Goal: Information Seeking & Learning: Find specific fact

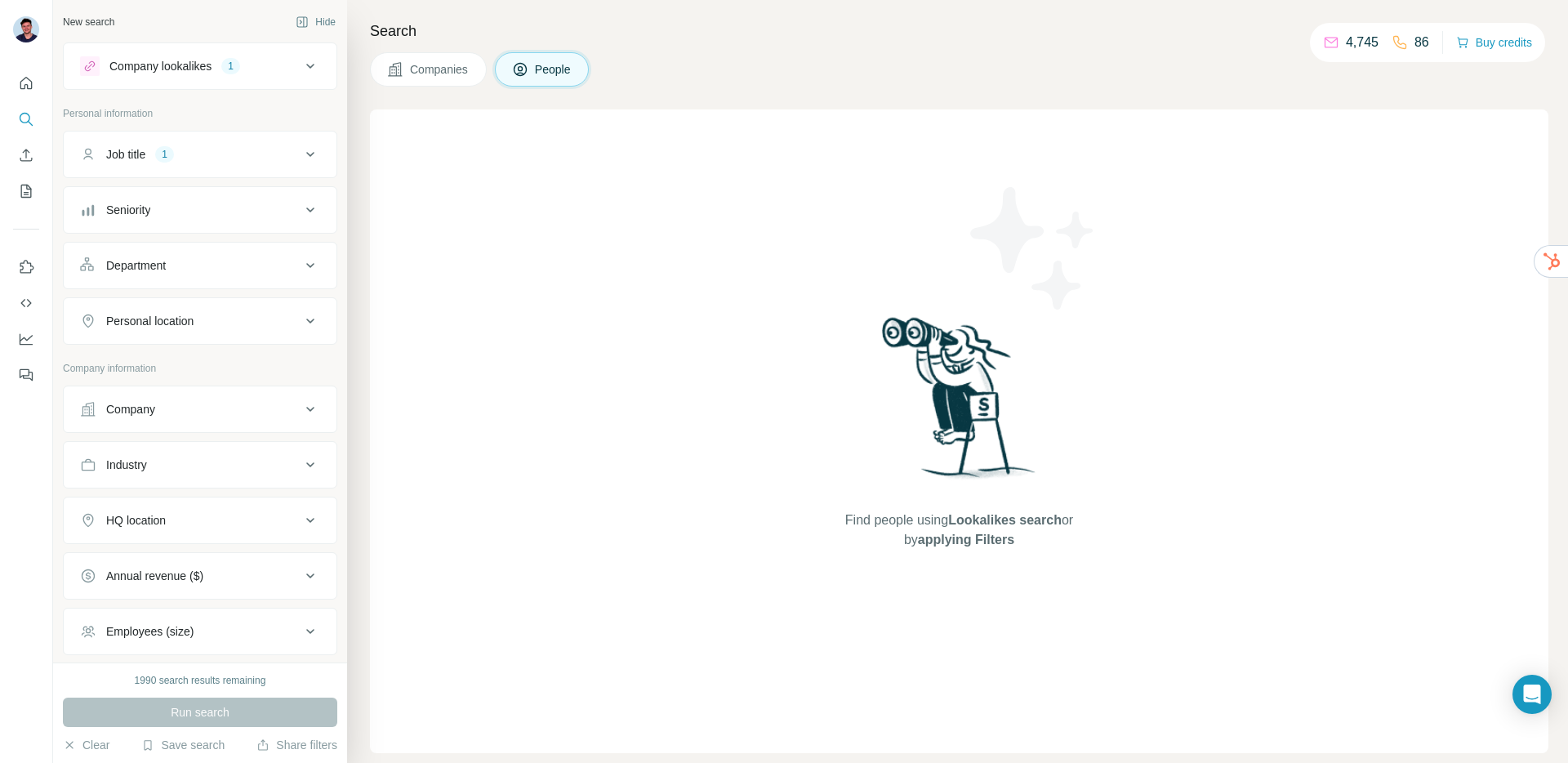
click at [225, 160] on div "Job title 1" at bounding box center [190, 154] width 220 height 16
click at [228, 69] on div "1" at bounding box center [231, 66] width 19 height 14
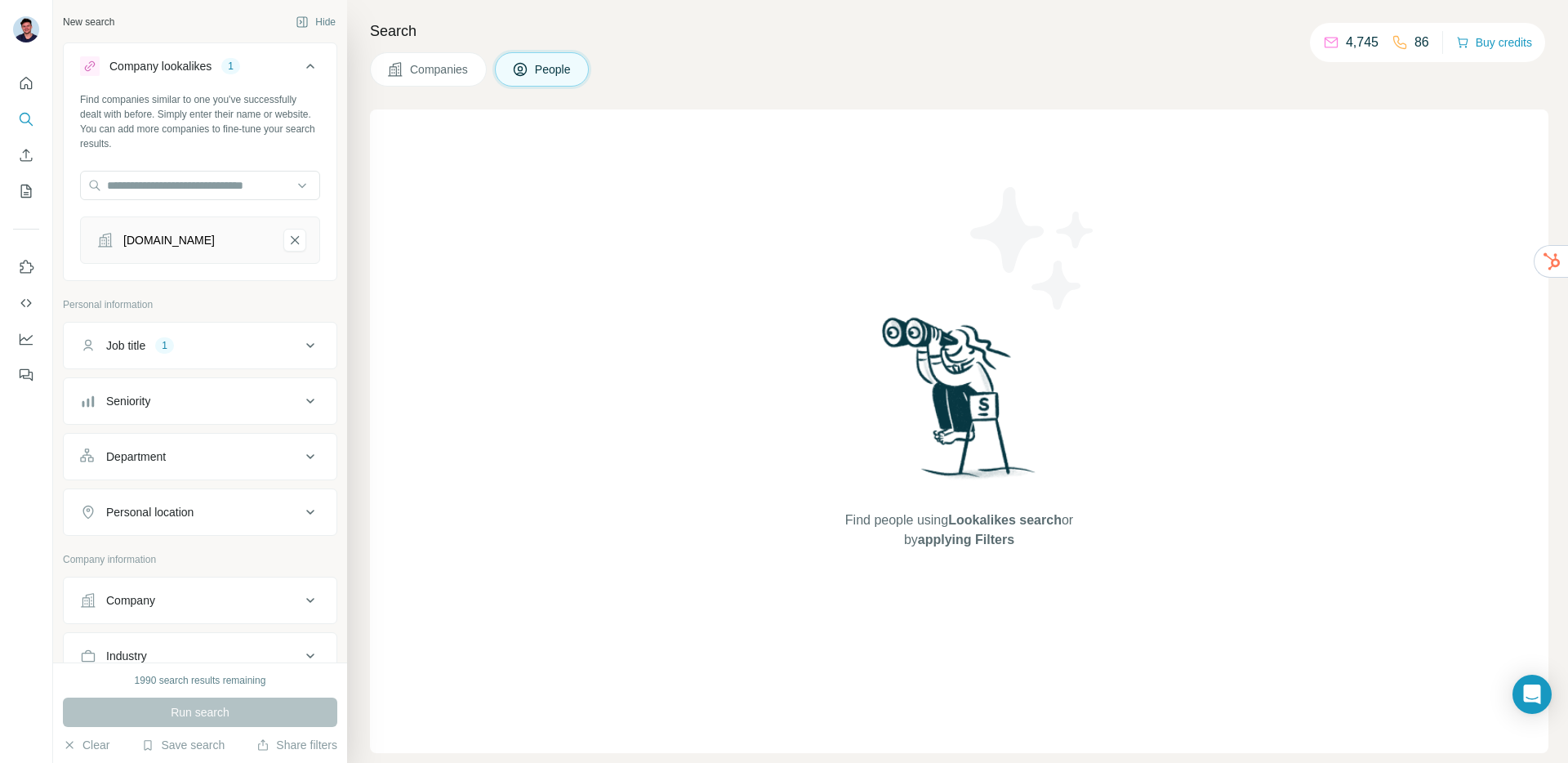
click at [290, 235] on icon "betterbrands3pl.com.au-remove-button" at bounding box center [294, 240] width 14 height 16
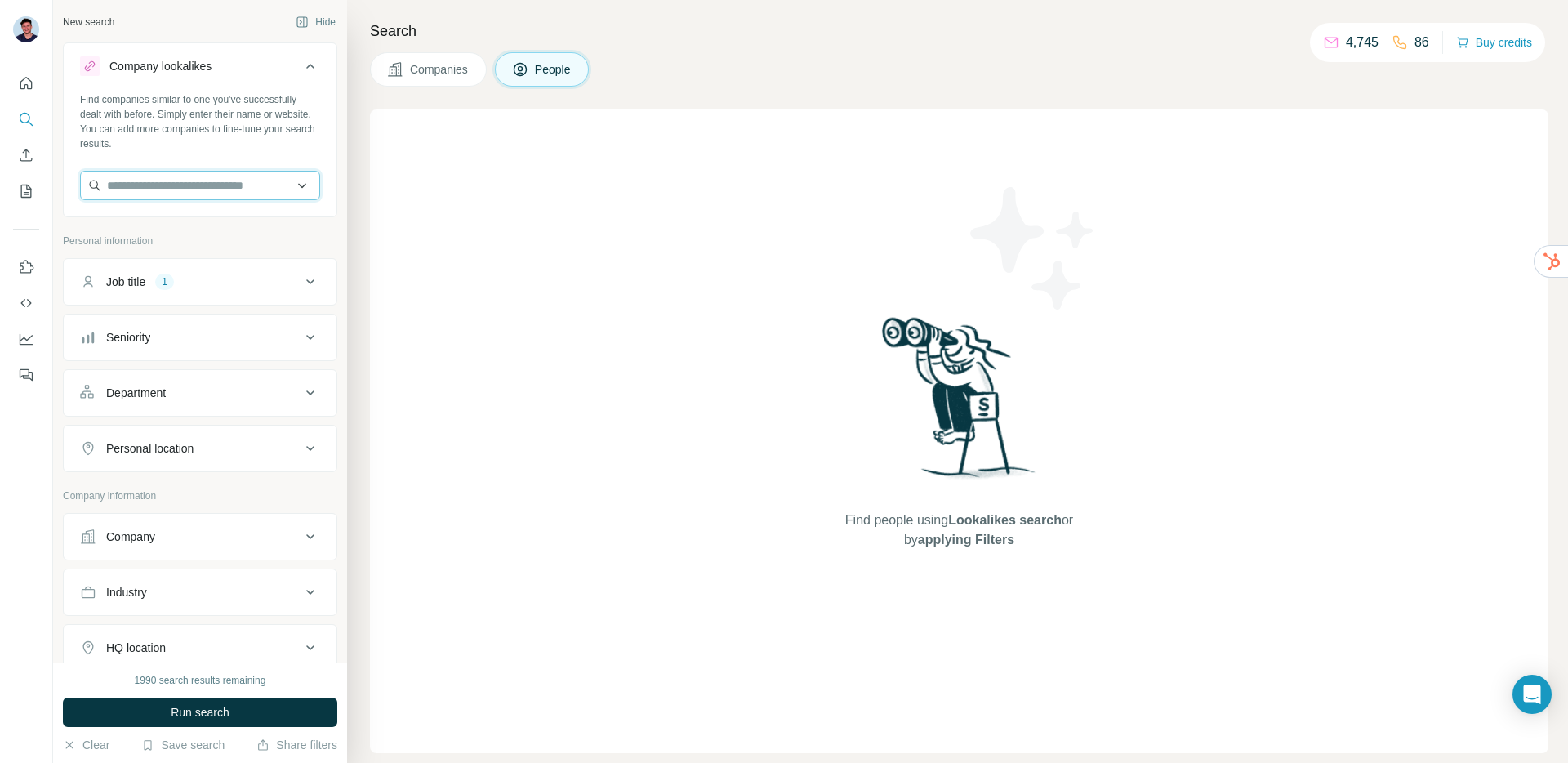
click at [245, 187] on input "text" at bounding box center [200, 185] width 240 height 30
click at [221, 184] on input "text" at bounding box center [200, 185] width 240 height 30
paste input "**********"
drag, startPoint x: 147, startPoint y: 186, endPoint x: 66, endPoint y: 190, distance: 81.1
click at [66, 190] on div "**********" at bounding box center [200, 153] width 273 height 121
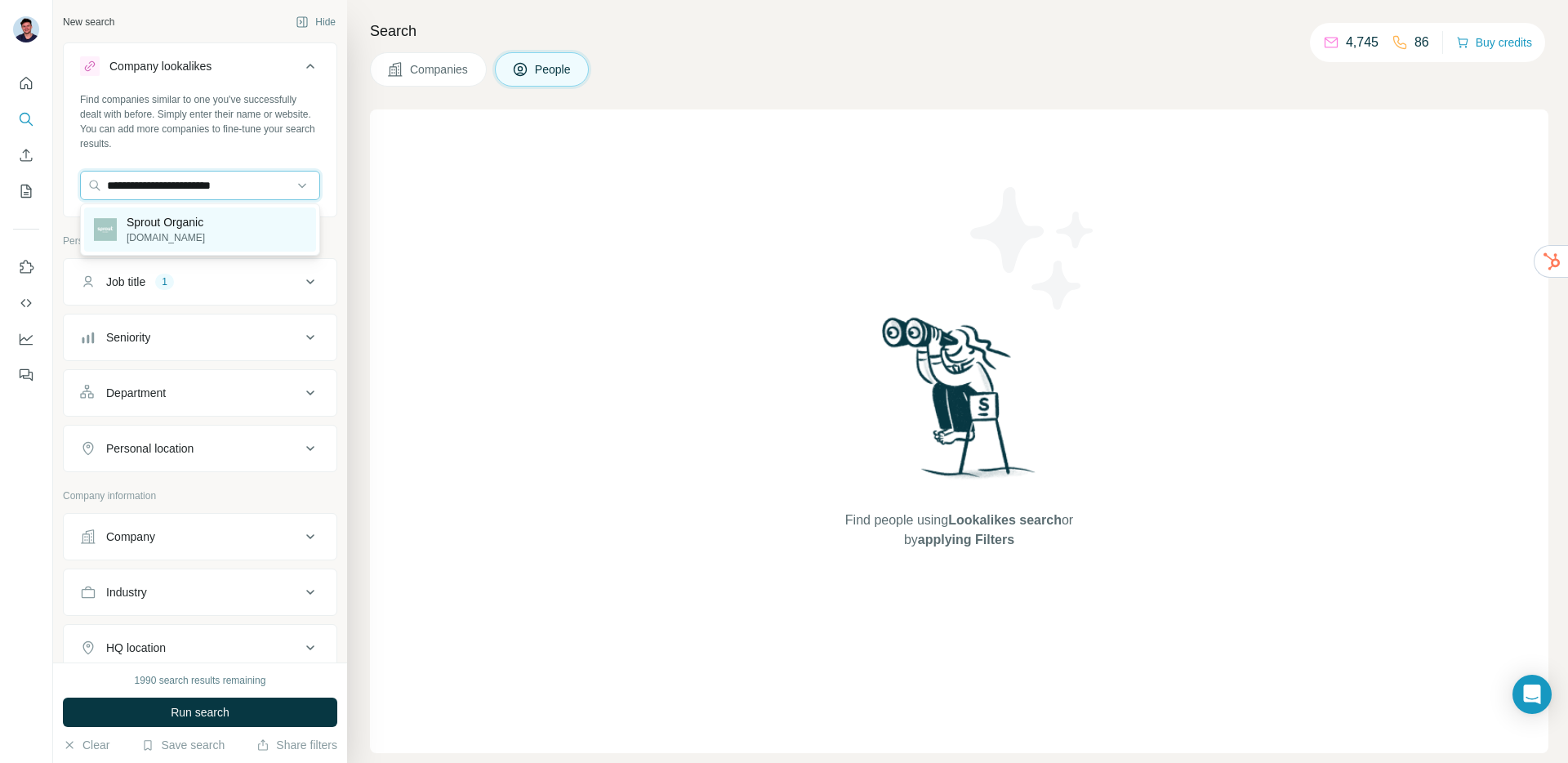
type input "**********"
drag, startPoint x: 164, startPoint y: 232, endPoint x: 181, endPoint y: 214, distance: 24.8
click at [164, 232] on p "[DOMAIN_NAME]" at bounding box center [166, 237] width 78 height 14
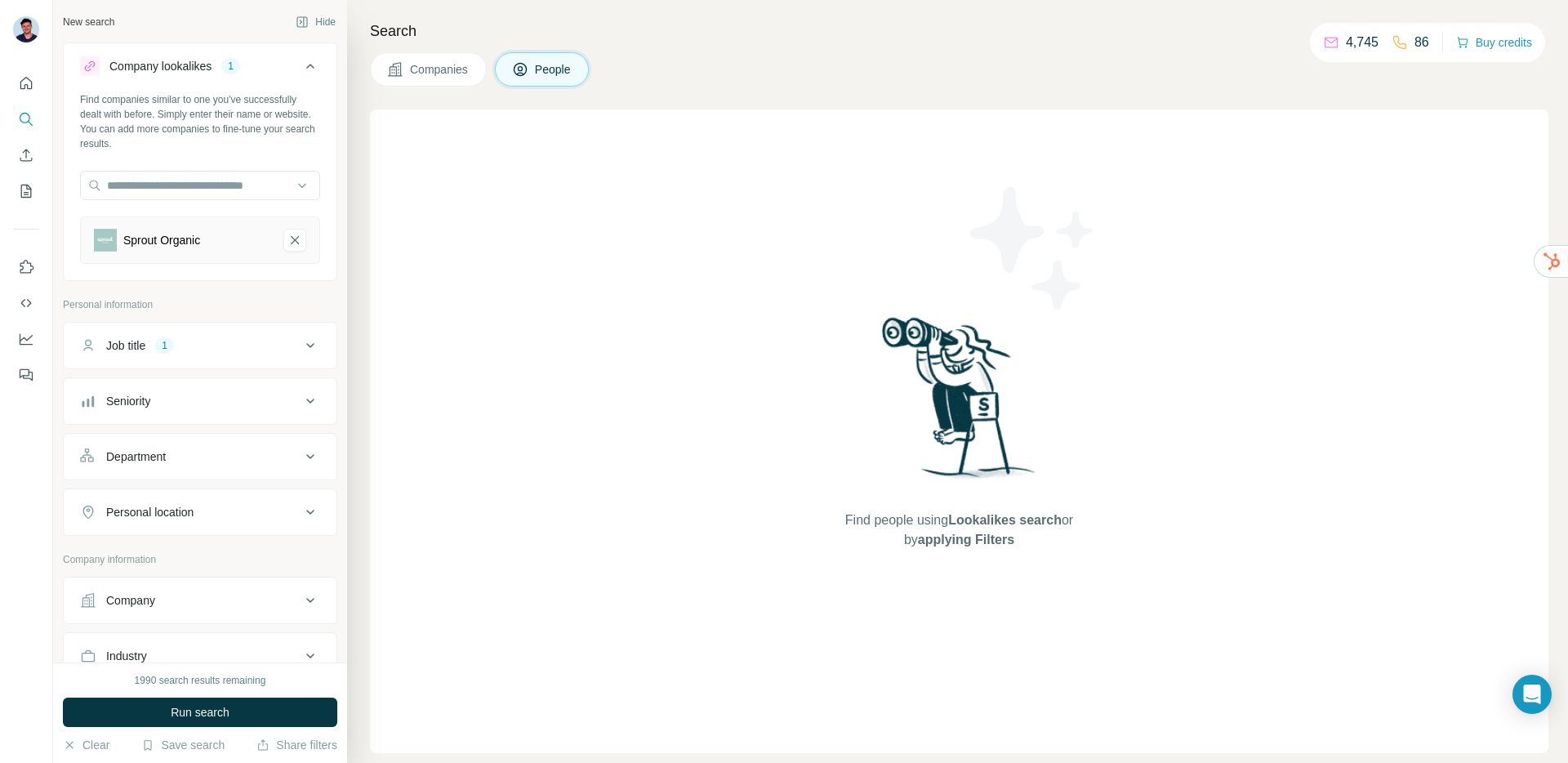
click at [203, 710] on span "Run search" at bounding box center [200, 712] width 59 height 16
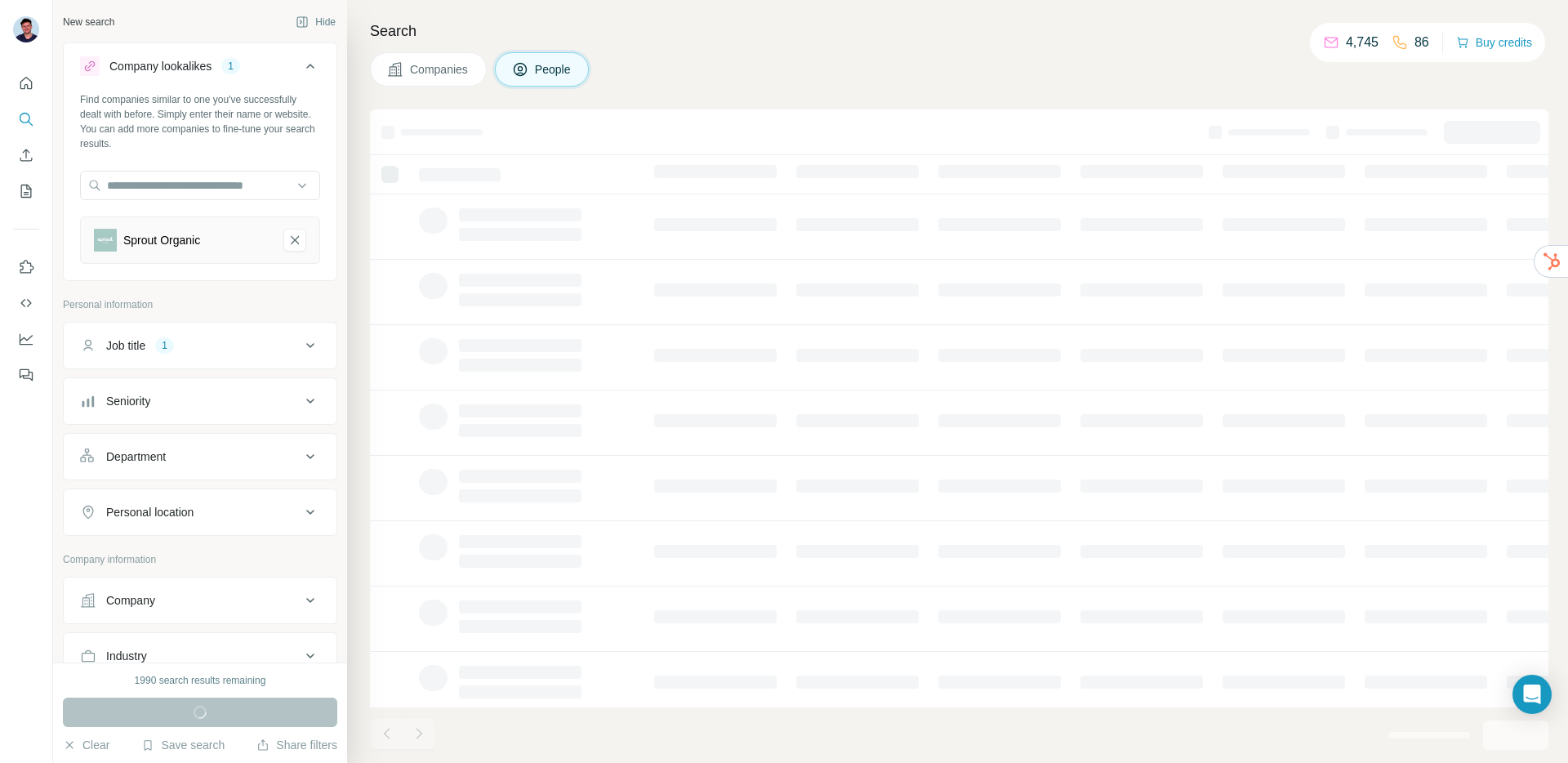
click at [312, 344] on icon at bounding box center [310, 345] width 9 height 5
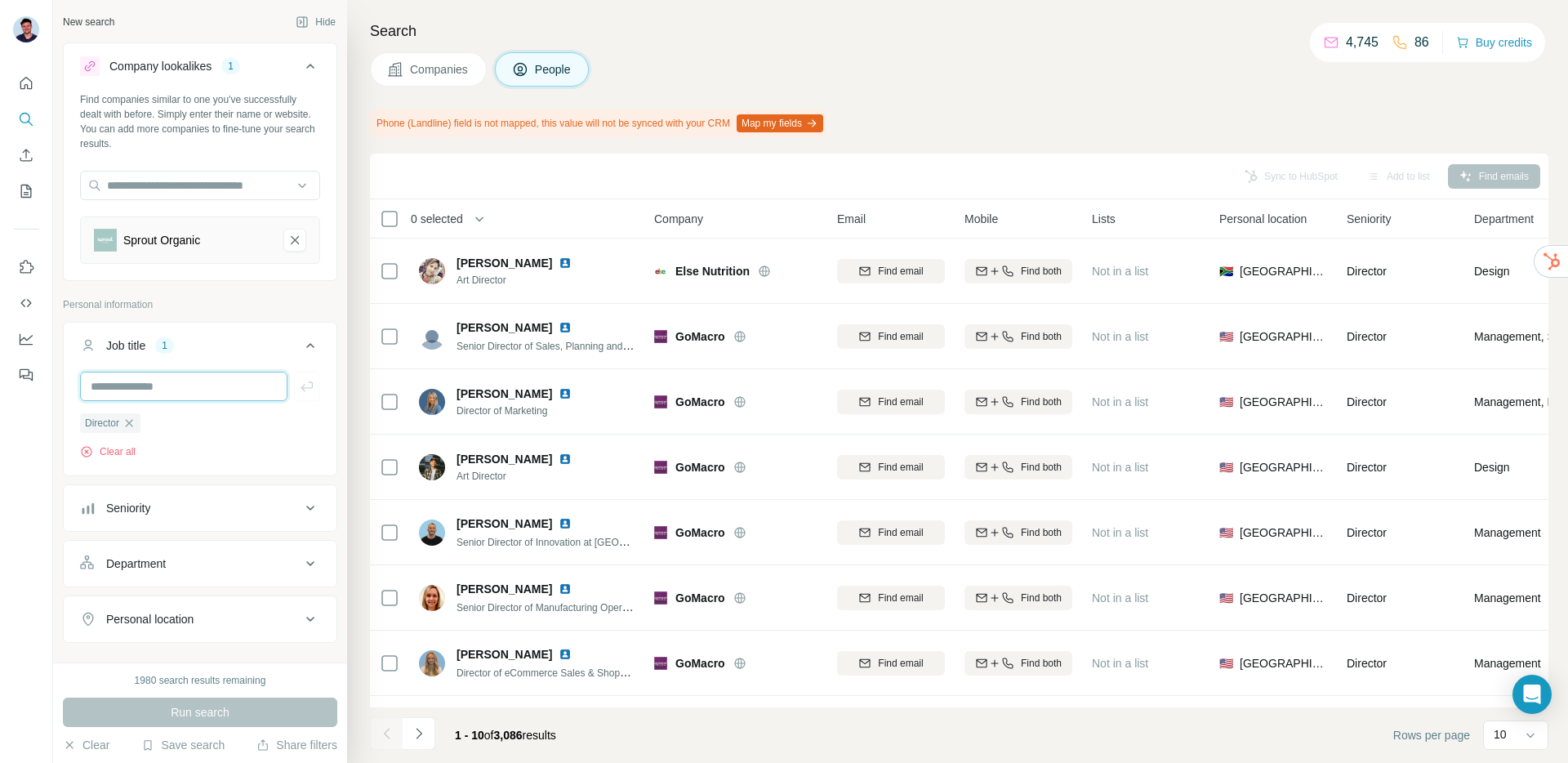
click at [171, 383] on input "text" at bounding box center [183, 386] width 207 height 30
type input "*******"
click at [307, 382] on icon "button" at bounding box center [306, 386] width 16 height 16
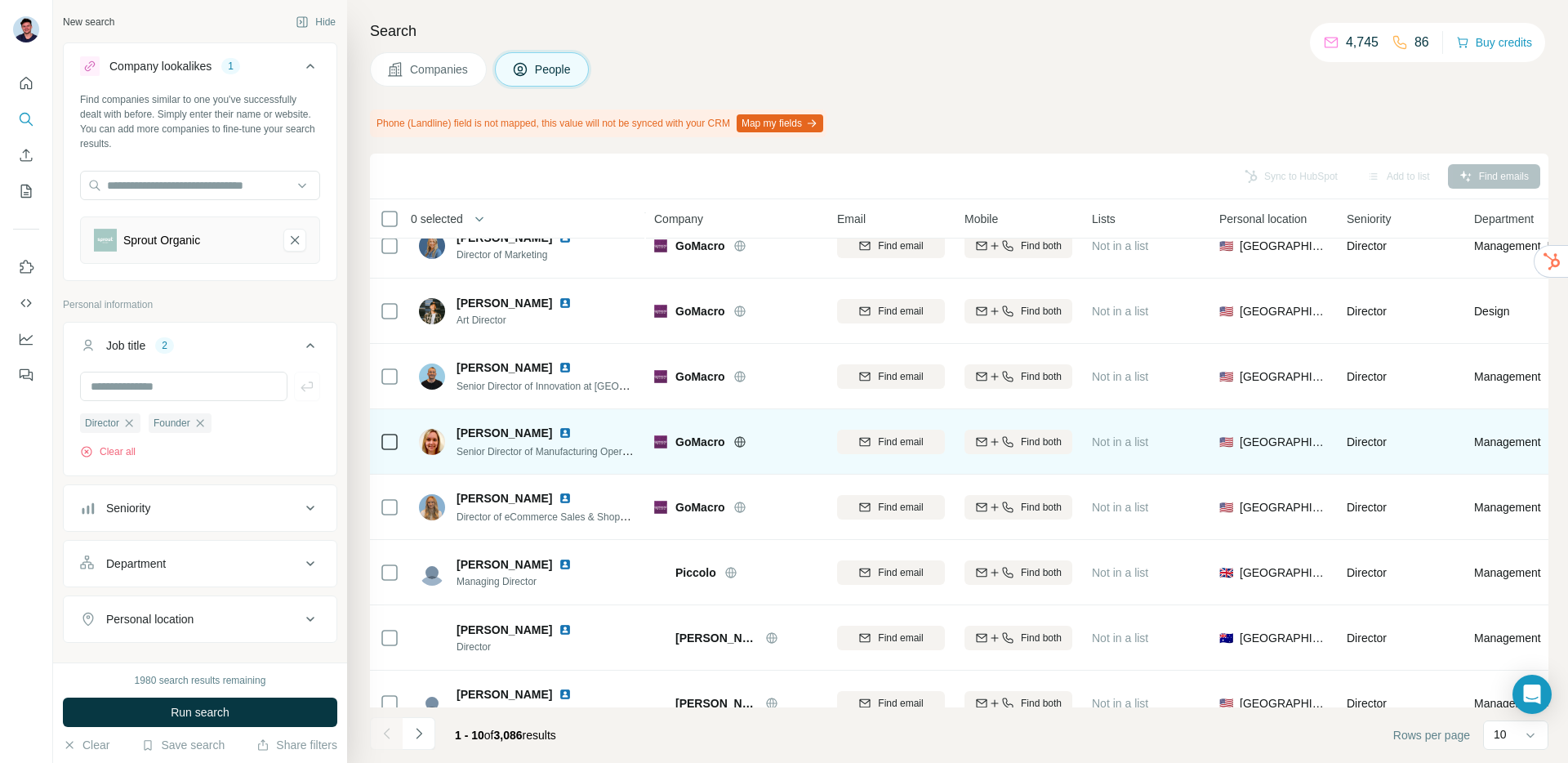
scroll to position [184, 0]
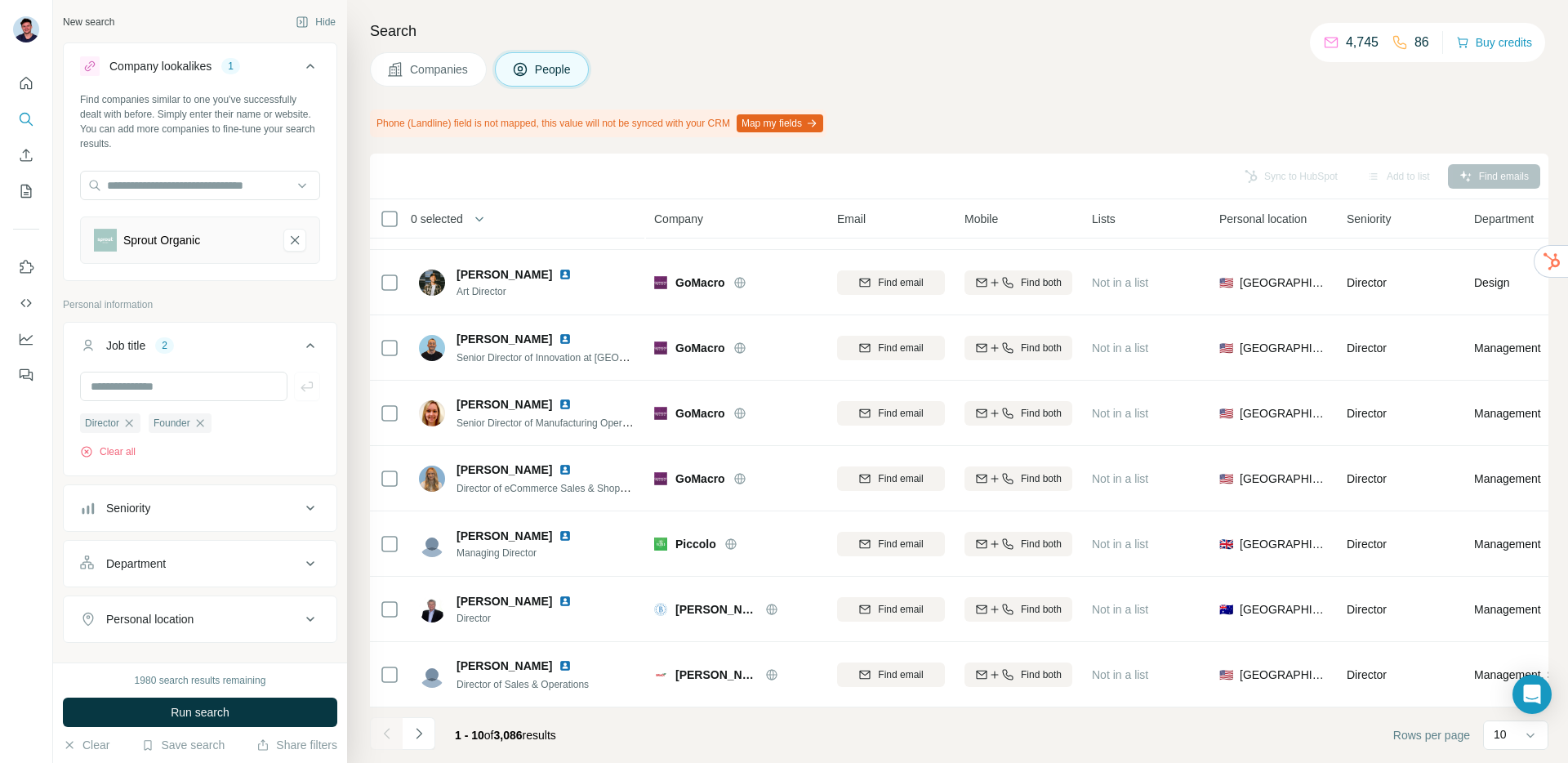
click at [410, 739] on icon "Navigate to next page" at bounding box center [418, 733] width 16 height 16
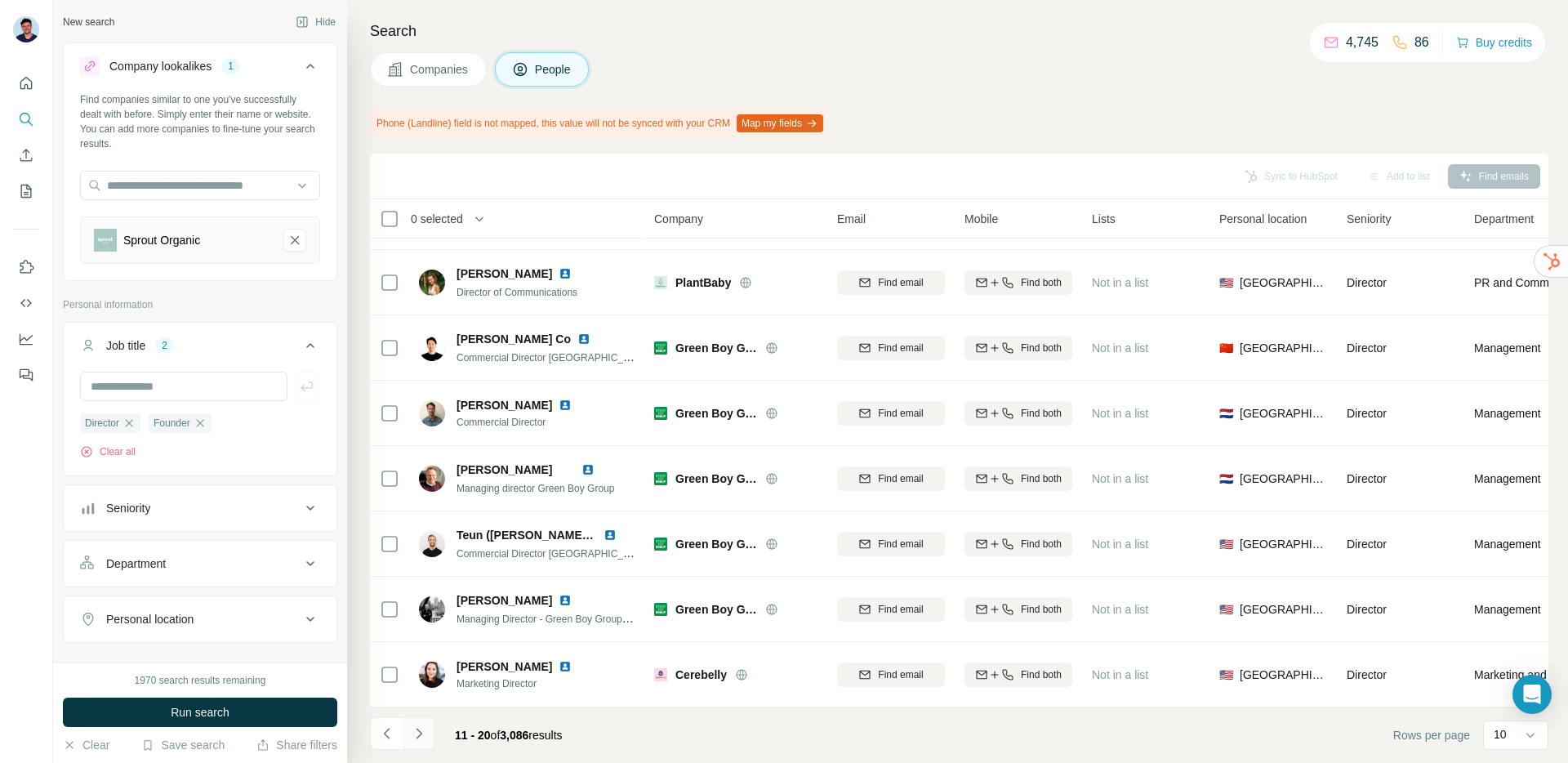
click at [410, 732] on icon "Navigate to next page" at bounding box center [418, 733] width 16 height 16
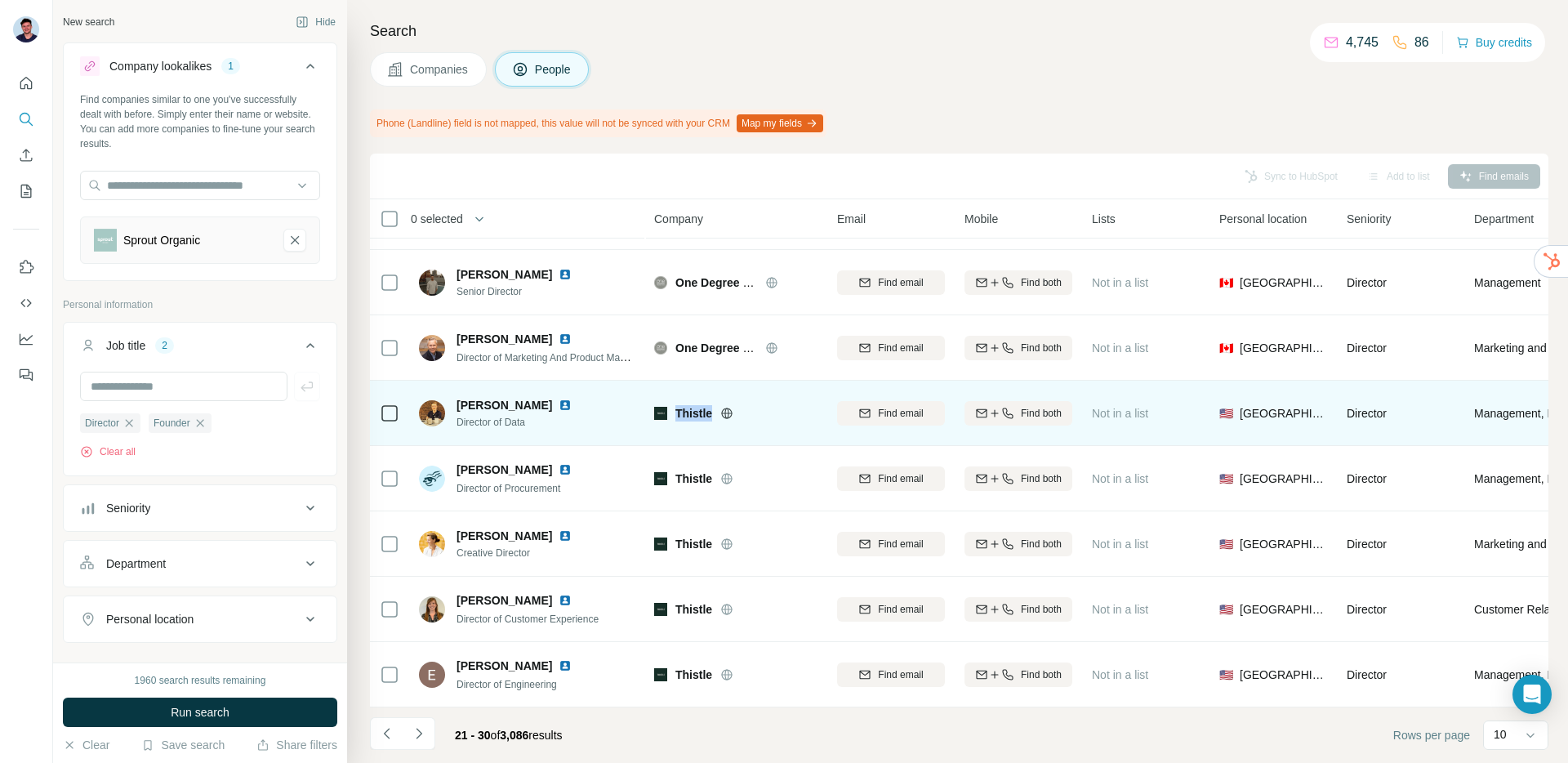
drag, startPoint x: 676, startPoint y: 415, endPoint x: 733, endPoint y: 413, distance: 57.0
click at [712, 411] on span "Thistle" at bounding box center [694, 413] width 37 height 16
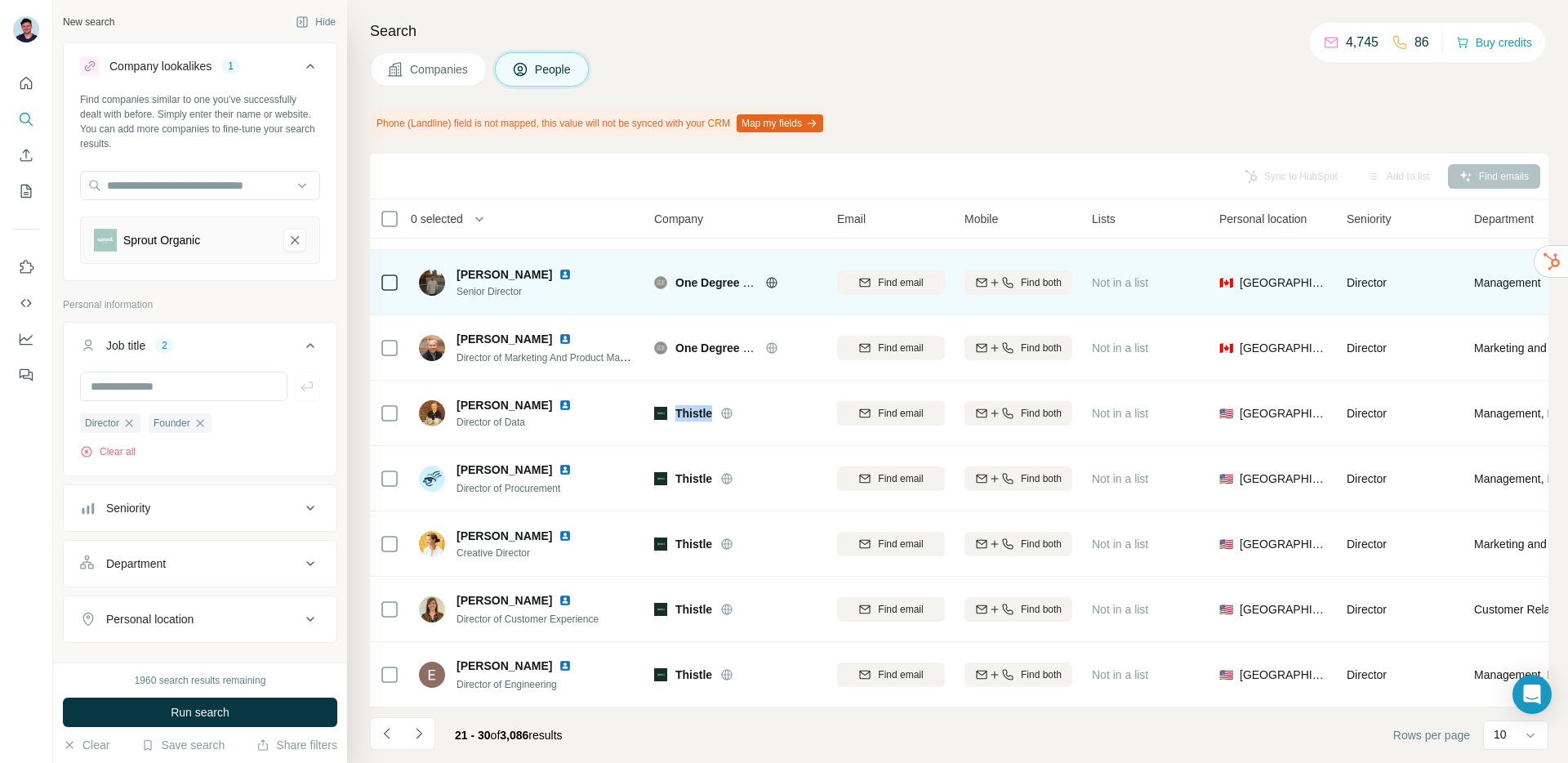
copy span "Thistle"
